Goal: Task Accomplishment & Management: Use online tool/utility

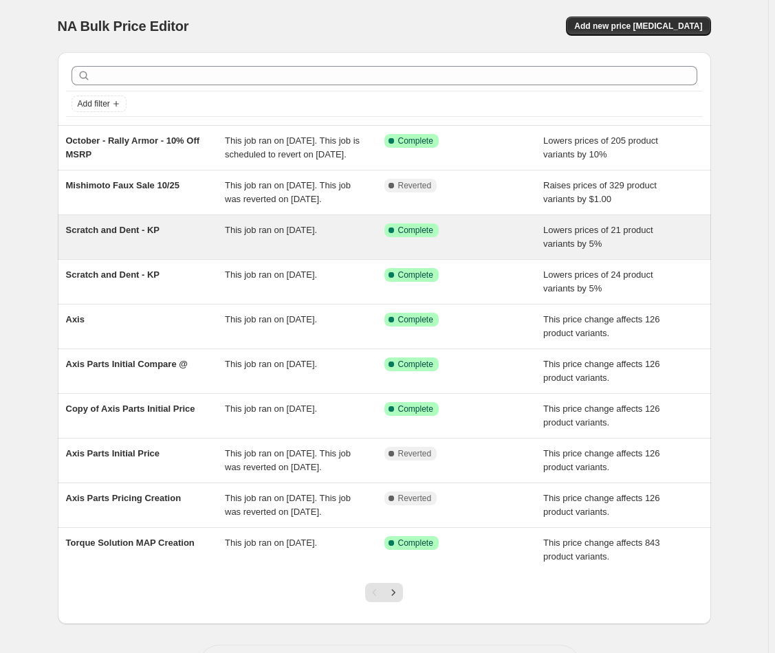
click at [142, 235] on span "Scratch and Dent - KP" at bounding box center [113, 230] width 94 height 10
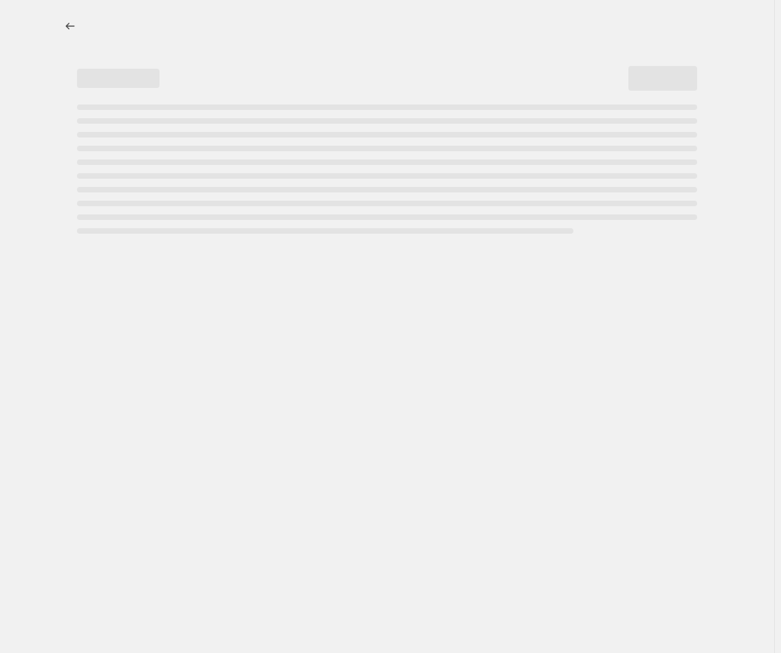
select select "percentage"
select select "no_change"
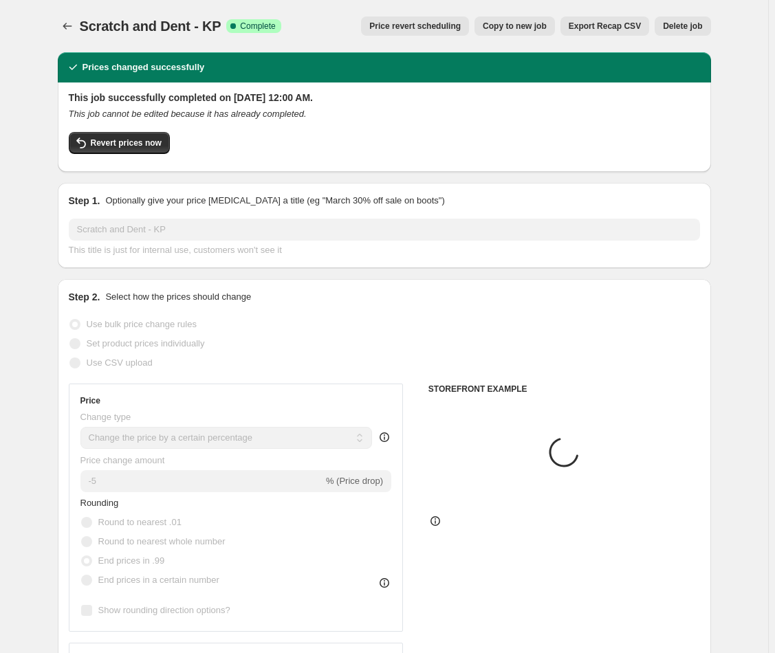
select select "collection"
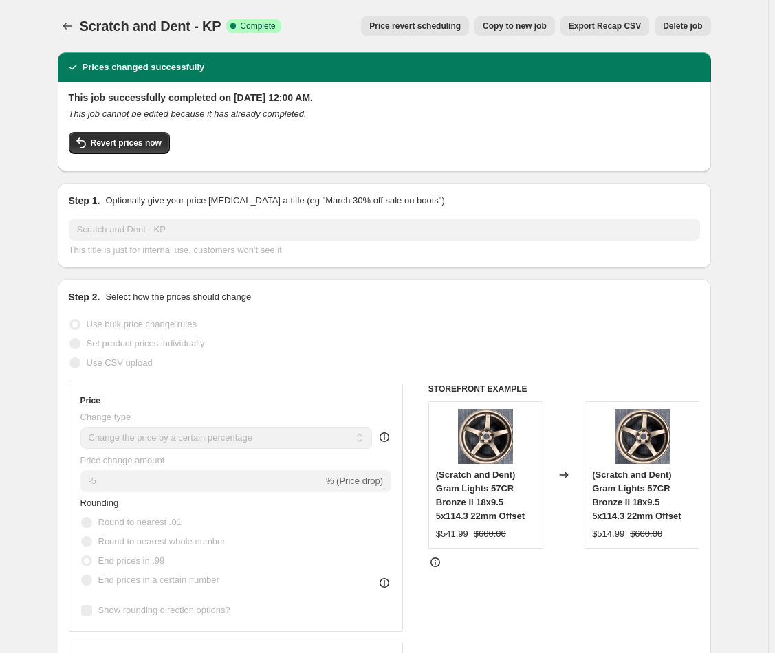
click at [510, 30] on span "Copy to new job" at bounding box center [515, 26] width 64 height 11
select select "percentage"
select select "no_change"
select select "collection"
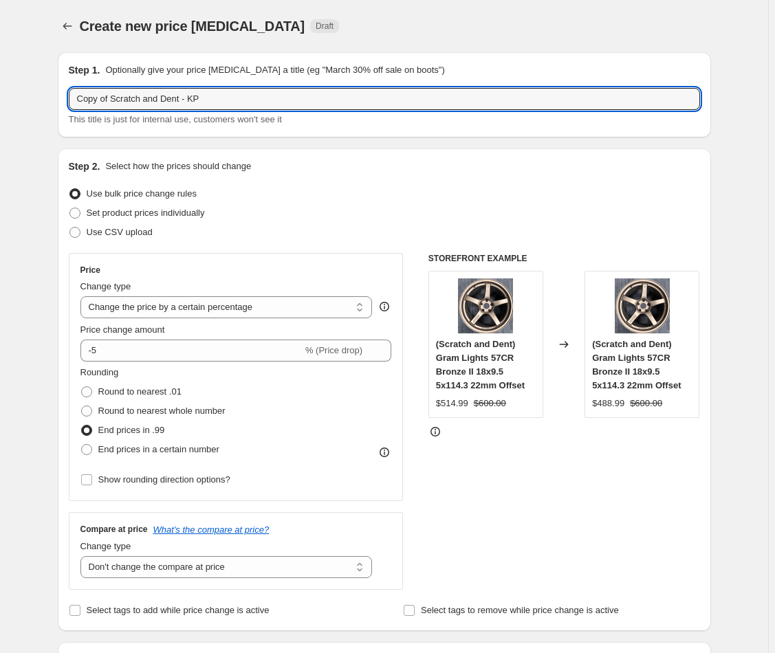
drag, startPoint x: 118, startPoint y: 98, endPoint x: 101, endPoint y: 83, distance: 21.9
click at [98, 79] on div "Step 1. Optionally give your price [MEDICAL_DATA] a title (eg "March 30% off sa…" at bounding box center [384, 94] width 631 height 63
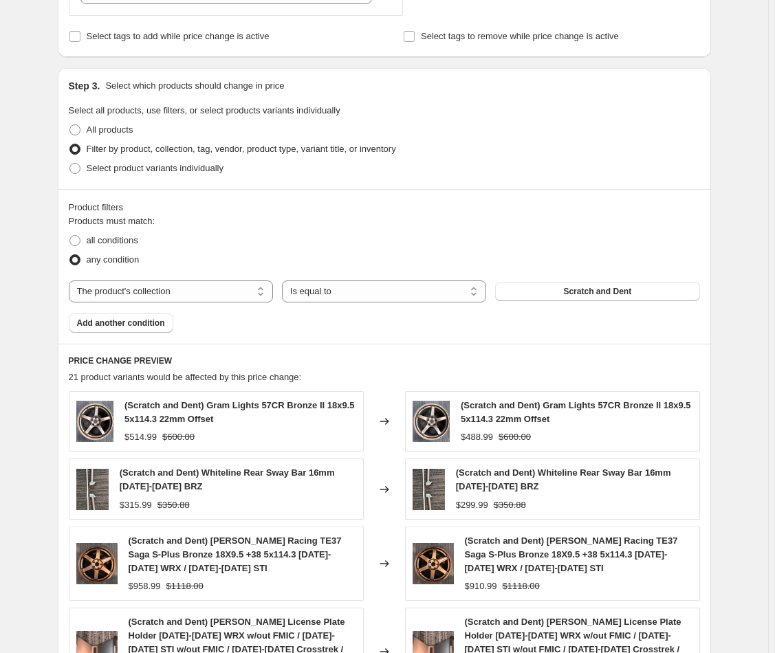
scroll to position [938, 0]
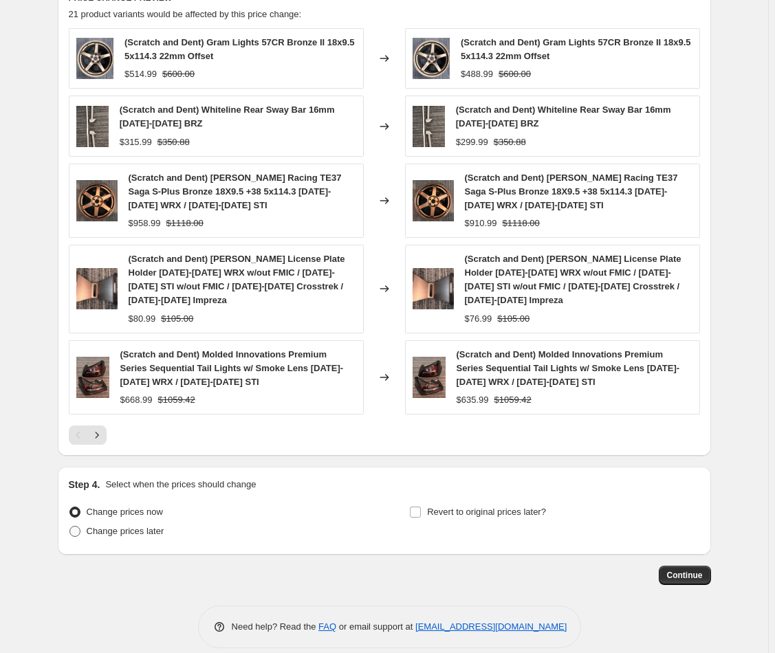
type input "Scratch and Dent - KP"
click at [115, 525] on span "Change prices later" at bounding box center [126, 532] width 78 height 14
click at [70, 526] on input "Change prices later" at bounding box center [69, 526] width 1 height 1
radio input "true"
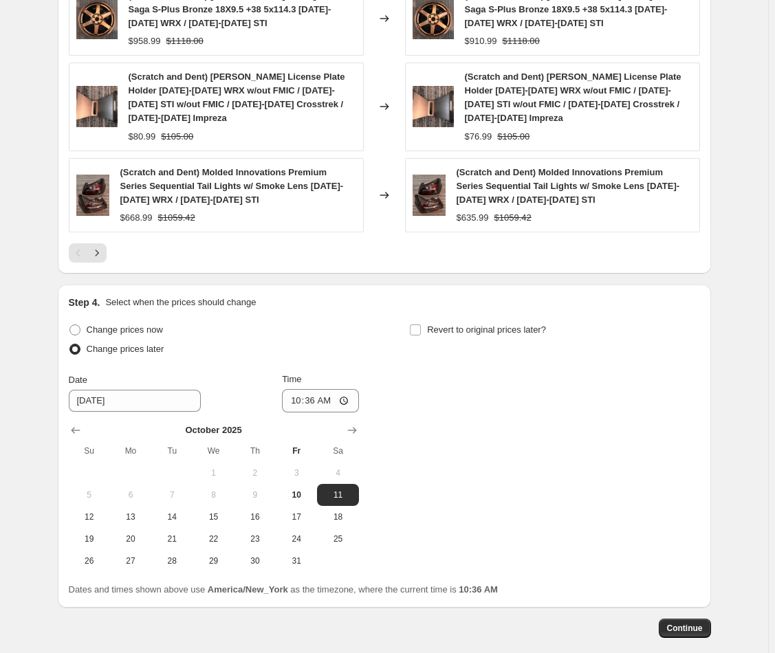
scroll to position [1172, 0]
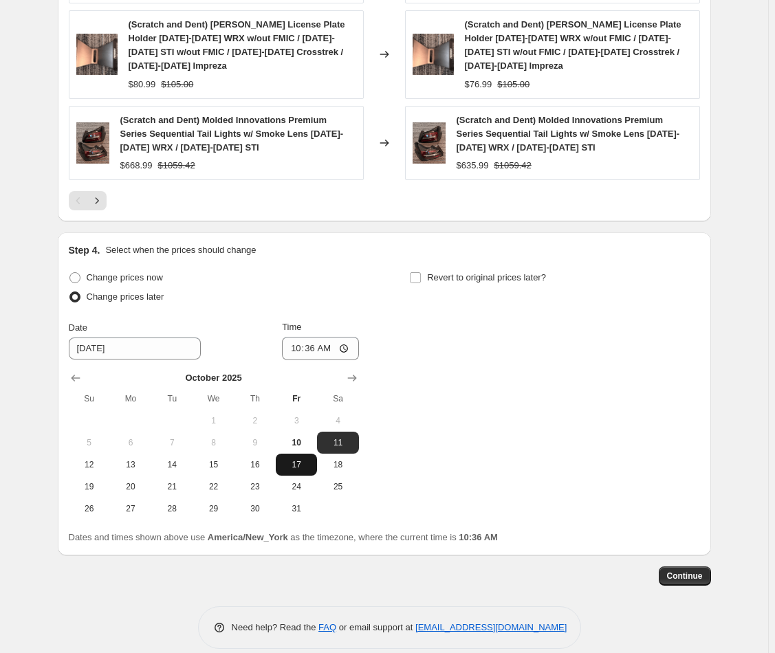
click at [302, 459] on span "17" at bounding box center [296, 464] width 30 height 11
type input "[DATE]"
click at [324, 337] on input "10:36" at bounding box center [320, 348] width 77 height 23
click at [282, 337] on input "10:36" at bounding box center [320, 348] width 77 height 23
click at [291, 337] on input "10:36" at bounding box center [320, 348] width 77 height 23
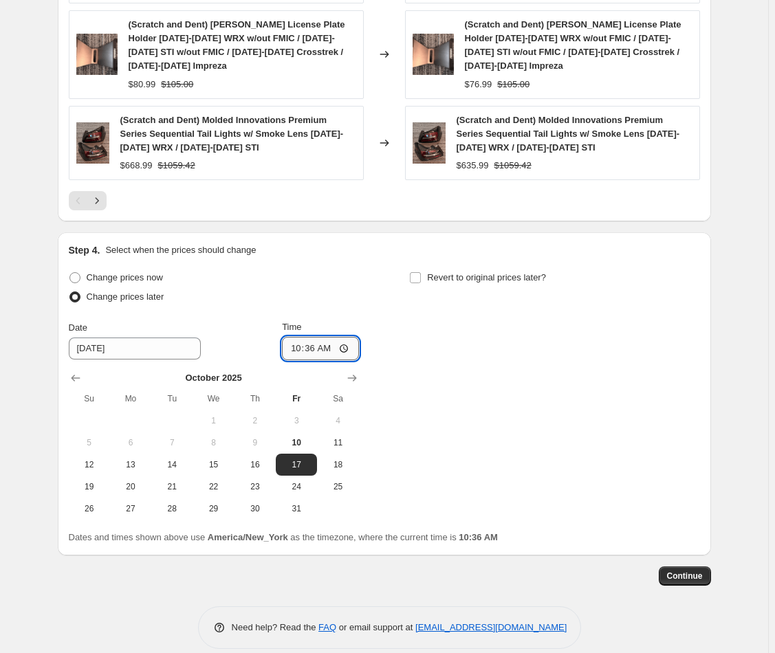
click at [348, 337] on input "10:36" at bounding box center [320, 348] width 77 height 23
type input "00:00"
click at [430, 372] on div "Change prices now Change prices later Date [DATE] Time 00:00 [DATE] Su Mo Tu We…" at bounding box center [384, 394] width 631 height 252
click at [675, 571] on span "Continue" at bounding box center [685, 576] width 36 height 11
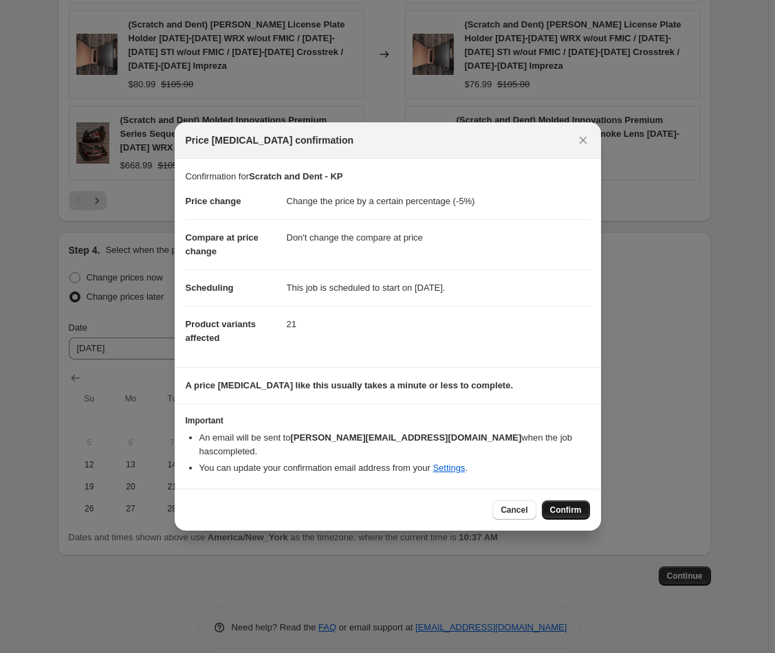
click at [556, 507] on span "Confirm" at bounding box center [566, 510] width 32 height 11
